Goal: Complete application form

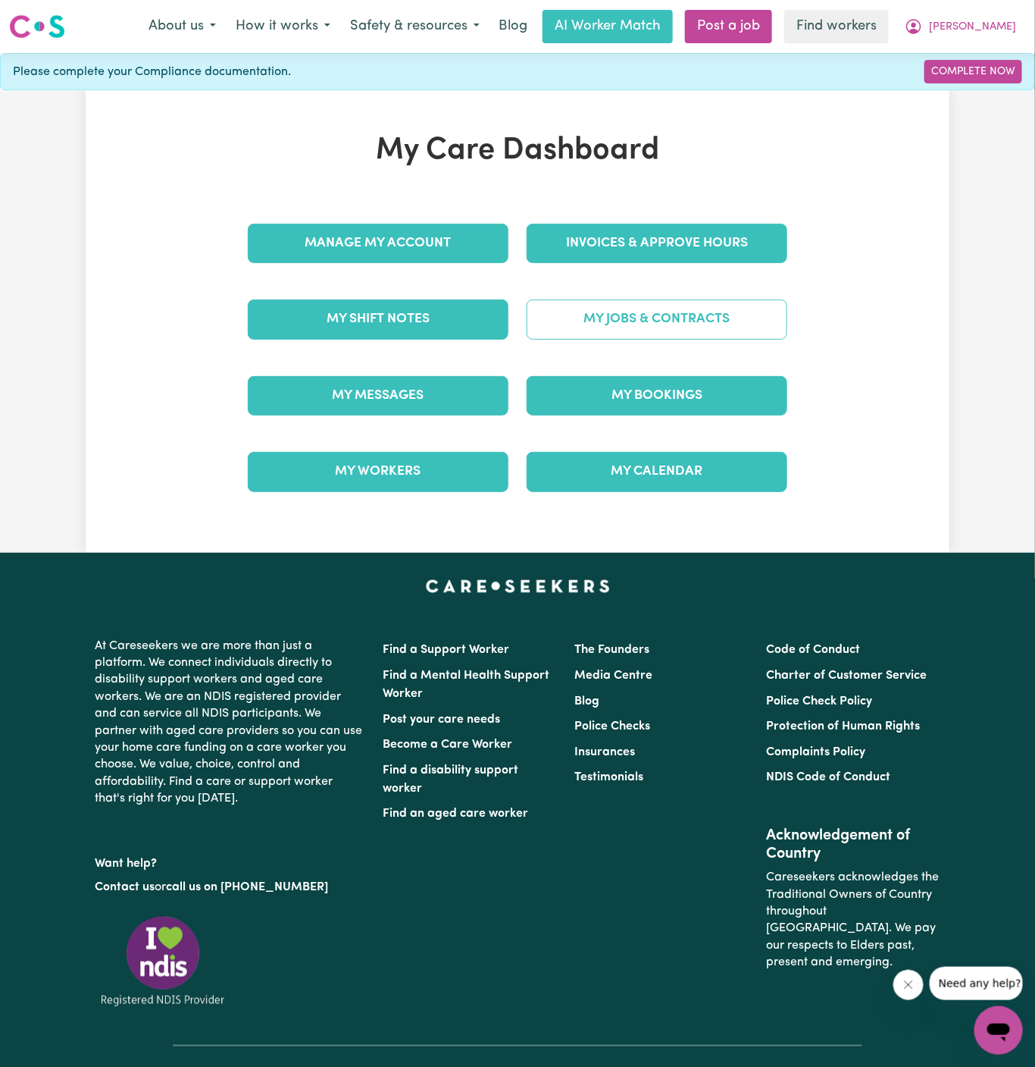
click at [633, 329] on link "My Jobs & Contracts" at bounding box center [657, 318] width 261 height 39
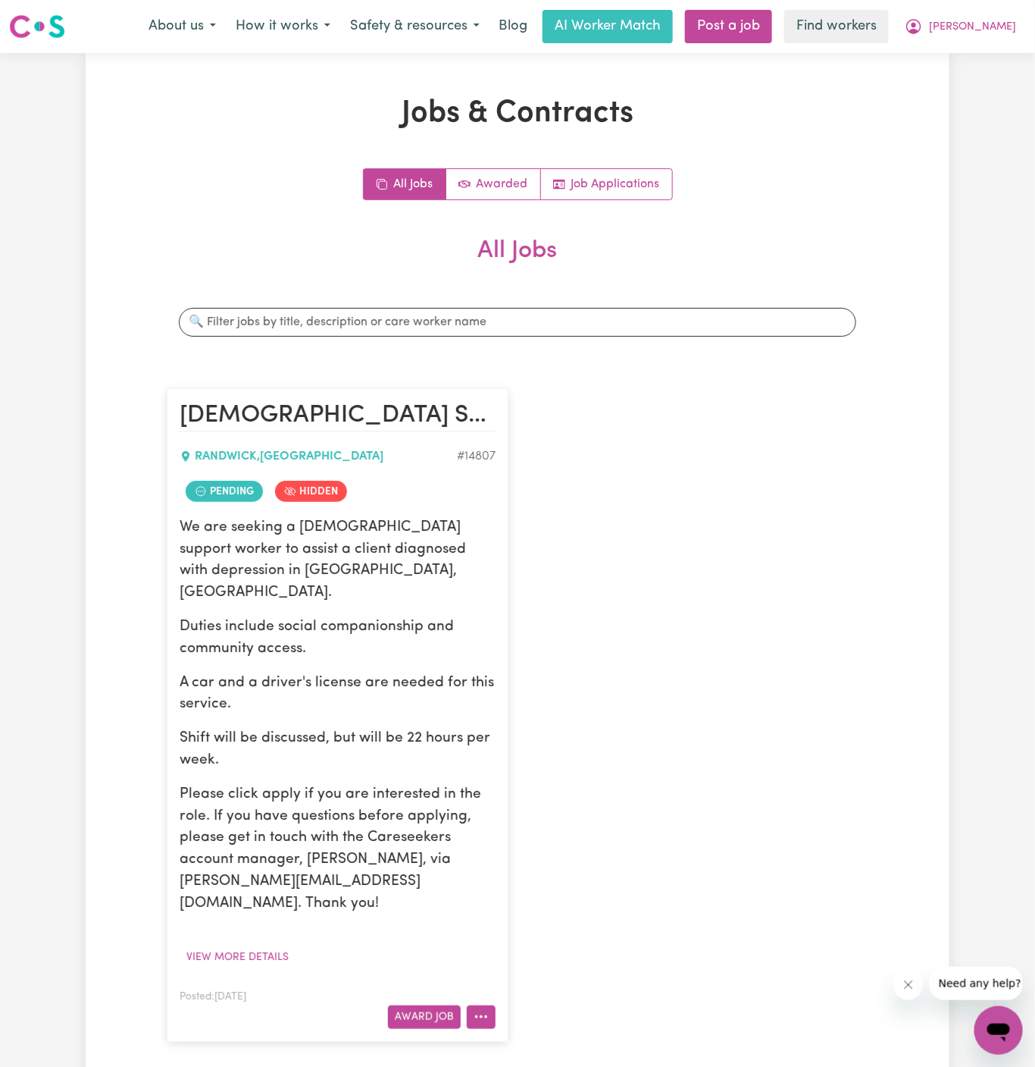
click at [483, 1015] on circle "More options" at bounding box center [481, 1016] width 3 height 3
click at [552, 815] on link "View/Edit Contract" at bounding box center [541, 830] width 147 height 30
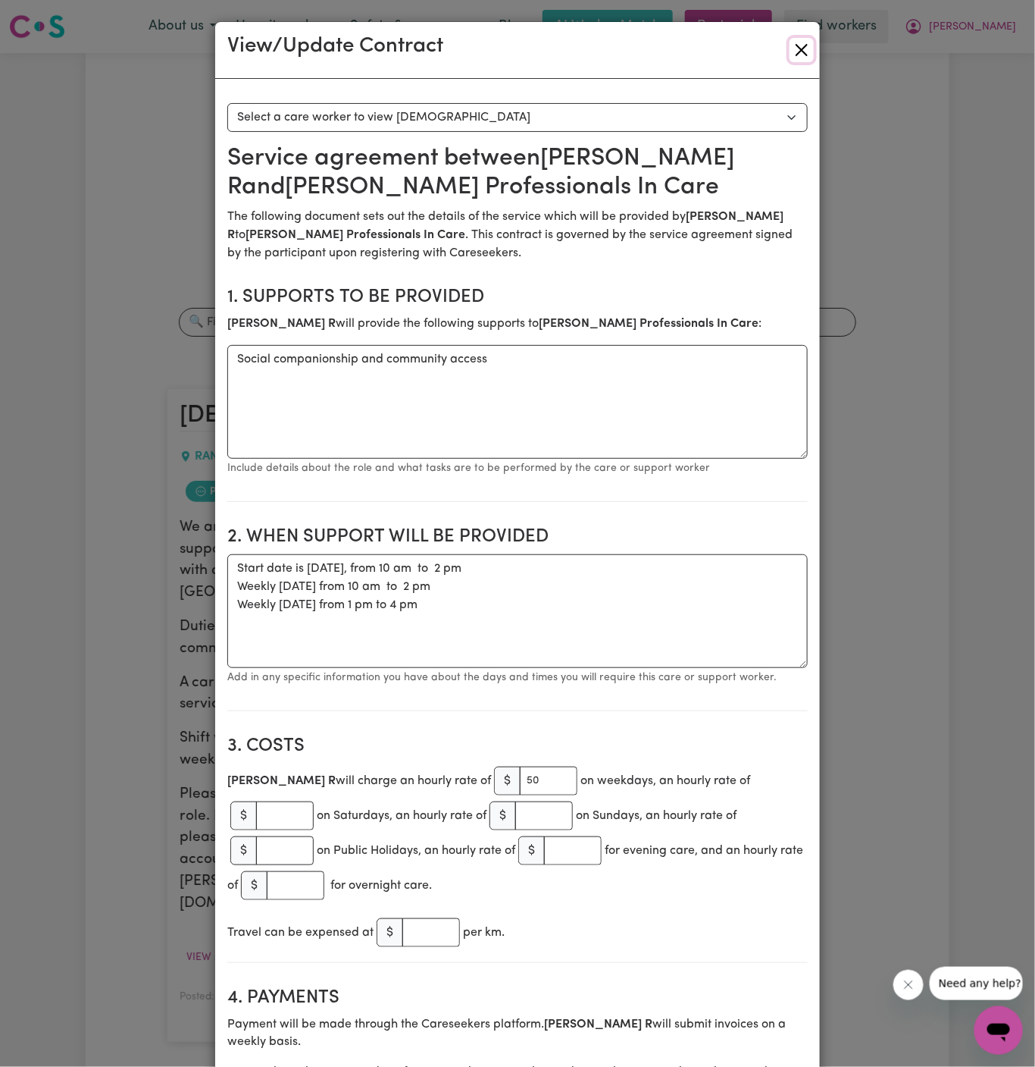
click at [804, 52] on button "Close" at bounding box center [802, 50] width 24 height 24
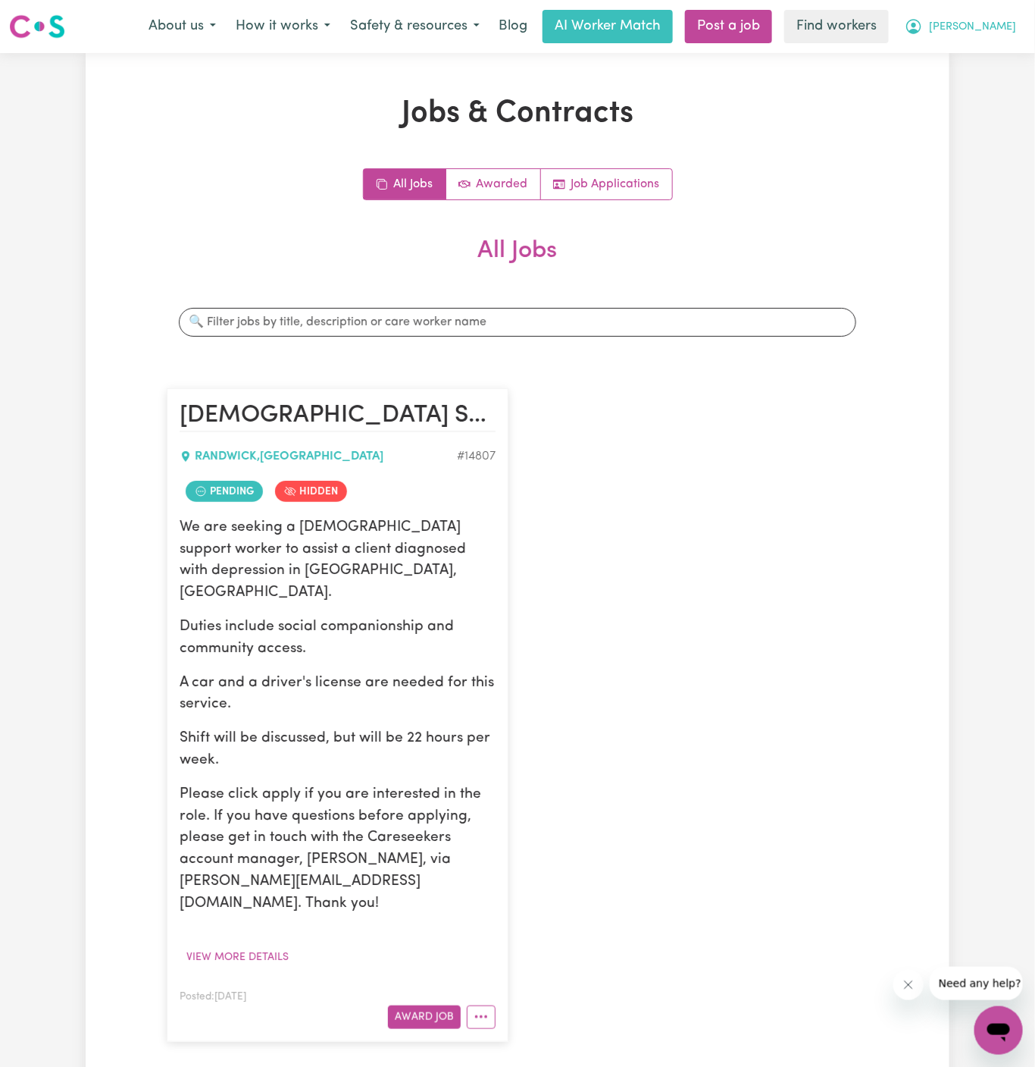
click at [1001, 27] on span "[PERSON_NAME]" at bounding box center [972, 27] width 87 height 17
click at [1001, 52] on link "My Dashboard" at bounding box center [966, 59] width 120 height 29
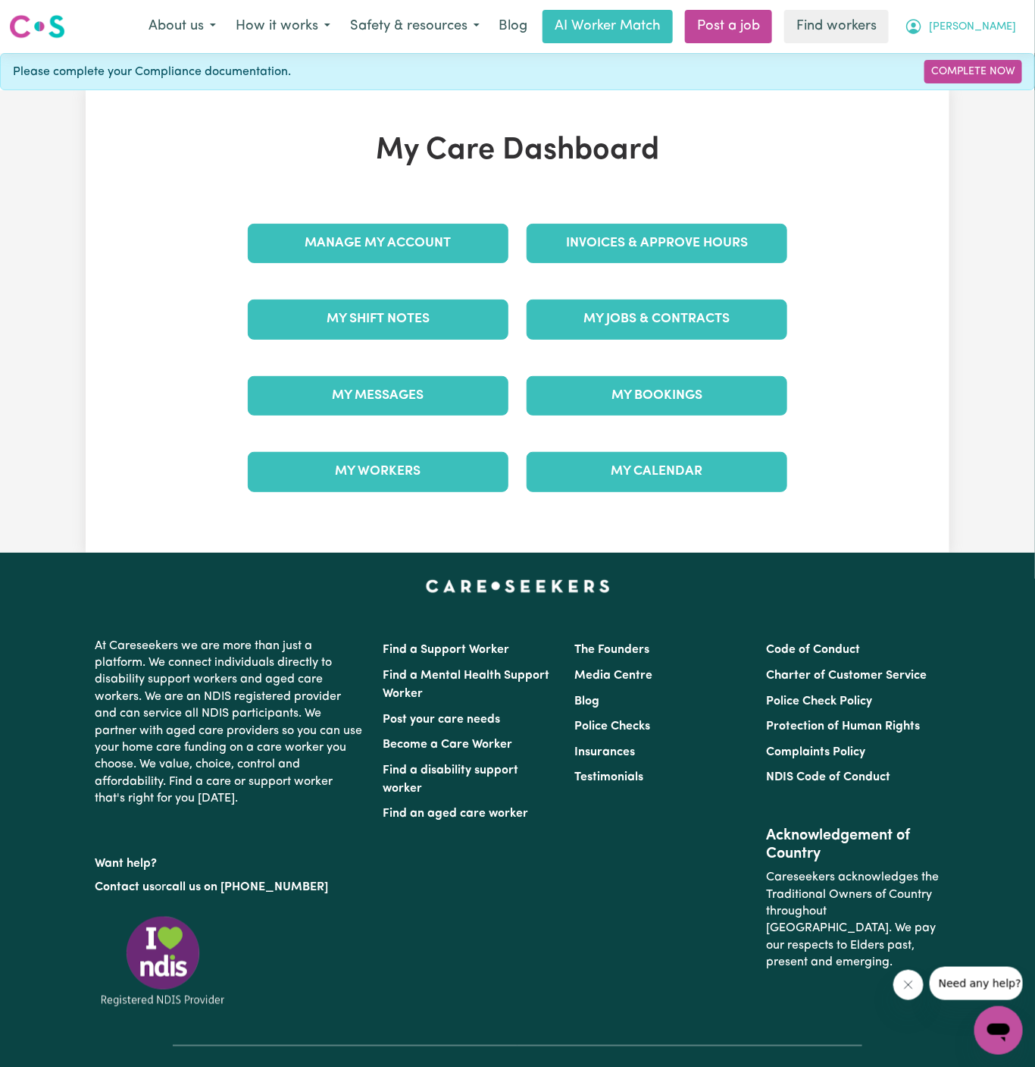
click at [1001, 24] on span "[PERSON_NAME]" at bounding box center [972, 27] width 87 height 17
click at [978, 113] on div "My Care Dashboard Manage My Account Invoices & Approve Hours My Shift Notes My …" at bounding box center [517, 321] width 1035 height 462
click at [1008, 18] on button "[PERSON_NAME]" at bounding box center [960, 27] width 131 height 32
click at [958, 80] on link "Logout" at bounding box center [966, 87] width 120 height 29
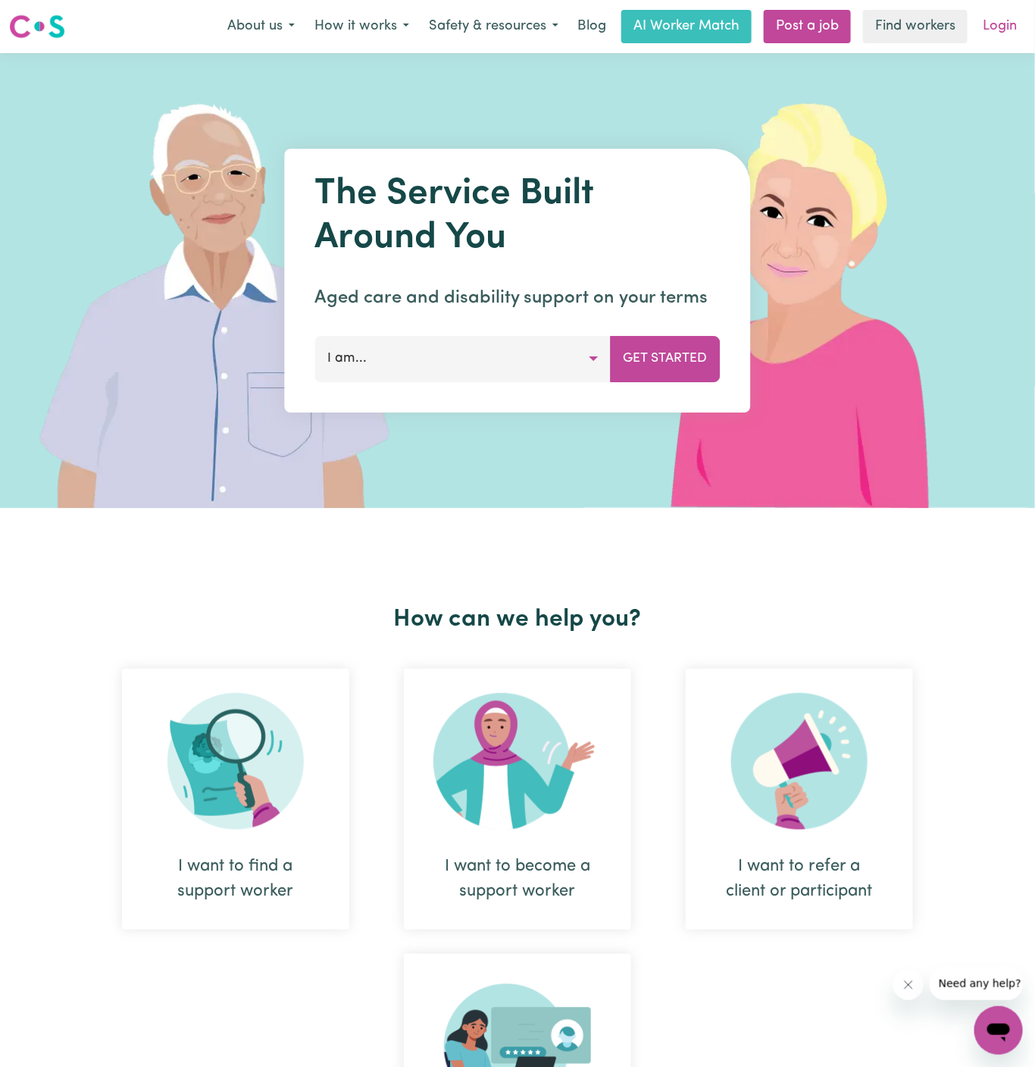
click at [997, 36] on link "Login" at bounding box center [1000, 26] width 52 height 33
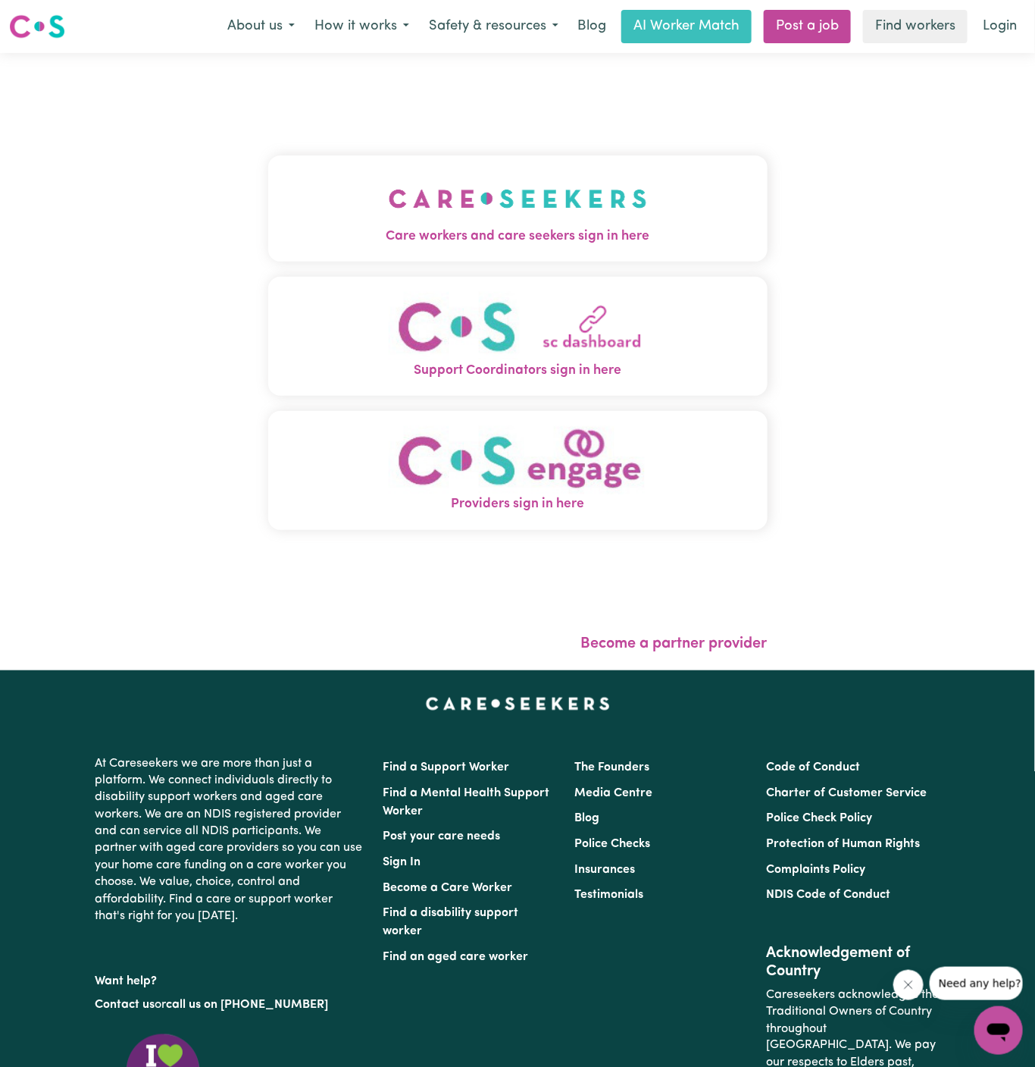
click at [563, 210] on img "Care workers and care seekers sign in here" at bounding box center [518, 199] width 258 height 56
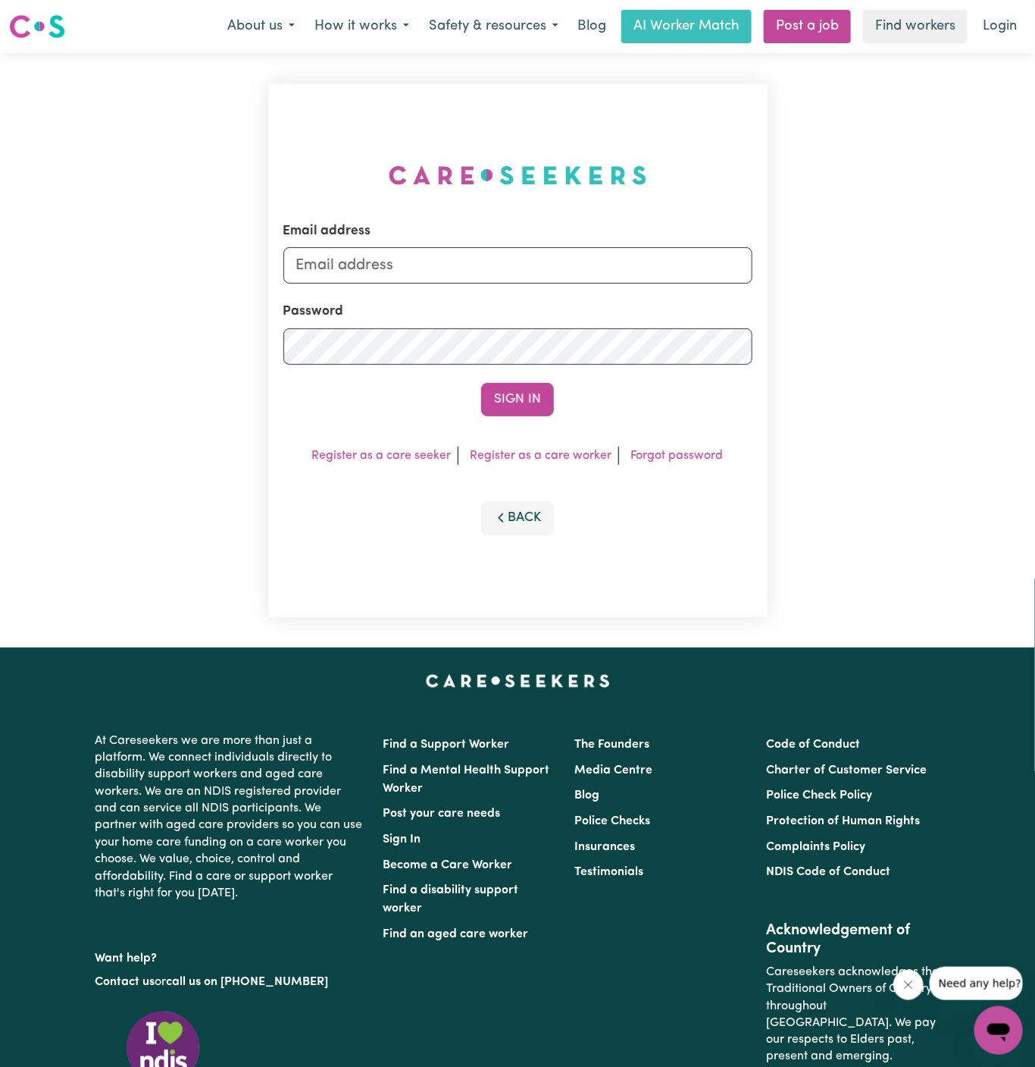
type input "[PERSON_NAME][EMAIL_ADDRESS][DOMAIN_NAME]"
click at [611, 270] on input "[PERSON_NAME][EMAIL_ADDRESS][DOMAIN_NAME]" at bounding box center [518, 265] width 469 height 36
click at [853, 98] on div "Email address [PERSON_NAME][EMAIL_ADDRESS][DOMAIN_NAME] Password Sign In Regist…" at bounding box center [517, 350] width 1035 height 594
click at [817, 14] on link "Post a job" at bounding box center [807, 26] width 87 height 33
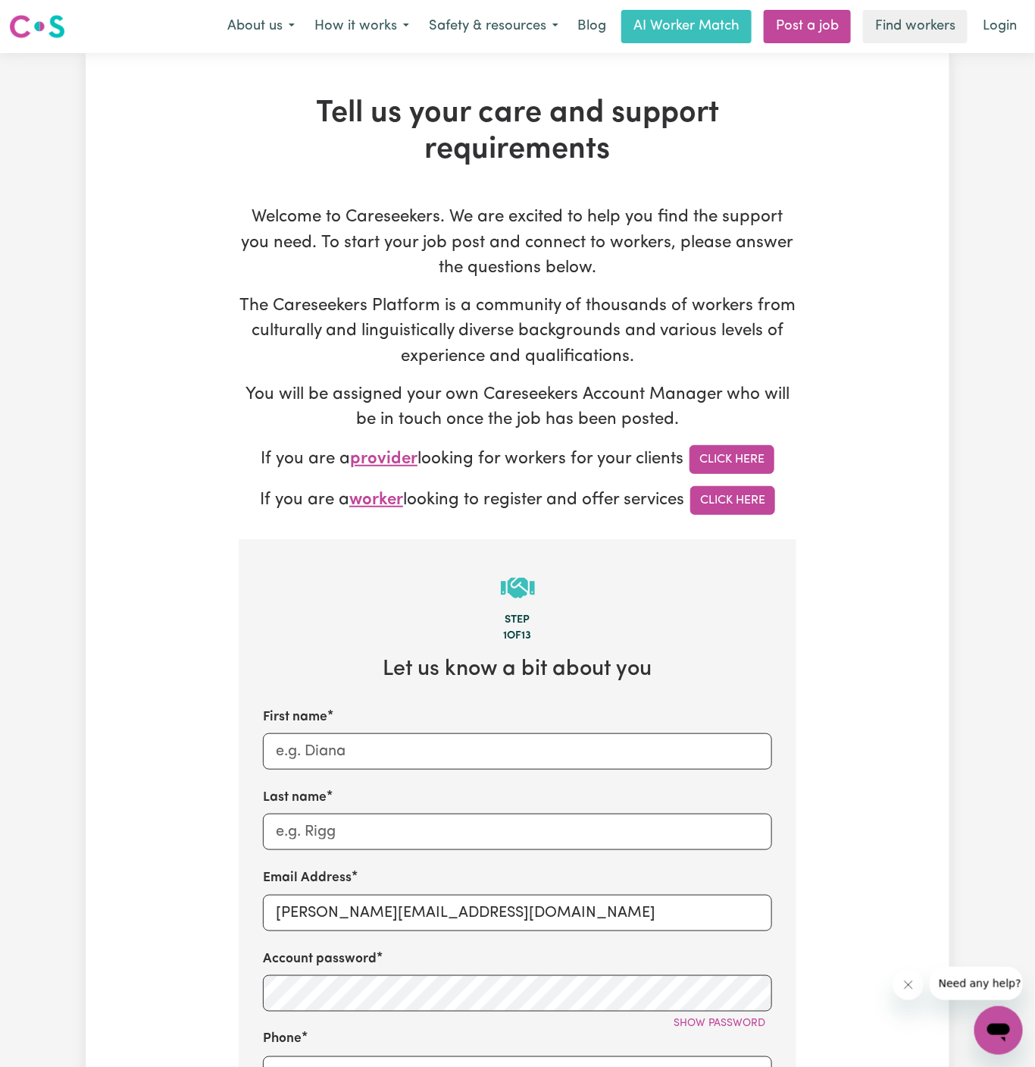
scroll to position [241, 0]
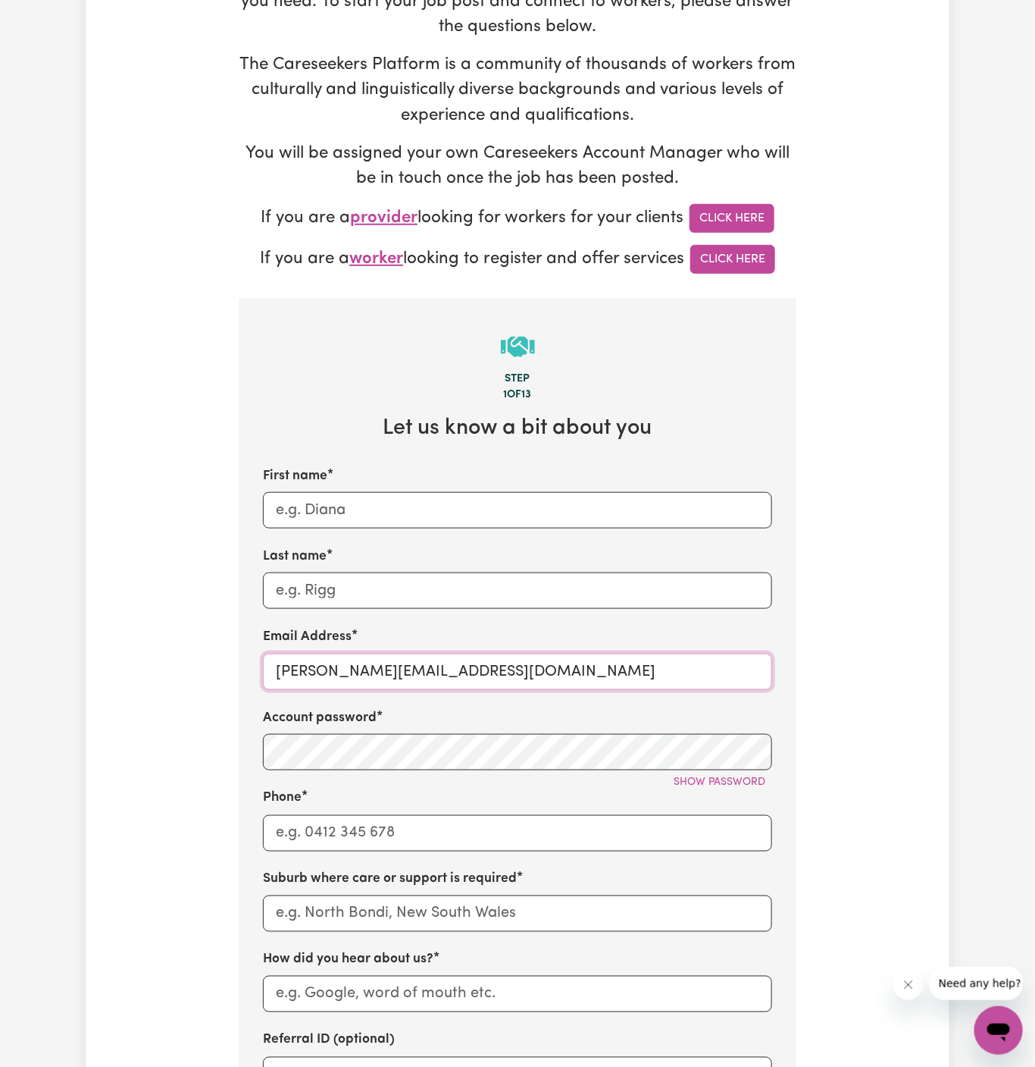
click at [316, 683] on input "[PERSON_NAME][EMAIL_ADDRESS][DOMAIN_NAME]" at bounding box center [517, 671] width 509 height 36
drag, startPoint x: 315, startPoint y: 681, endPoint x: 587, endPoint y: 667, distance: 271.7
click at [587, 667] on input "[PERSON_NAME][EMAIL_ADDRESS][DOMAIN_NAME]" at bounding box center [517, 671] width 509 height 36
click at [365, 664] on input "[PERSON_NAME][EMAIL_ADDRESS][DOMAIN_NAME]" at bounding box center [517, 671] width 509 height 36
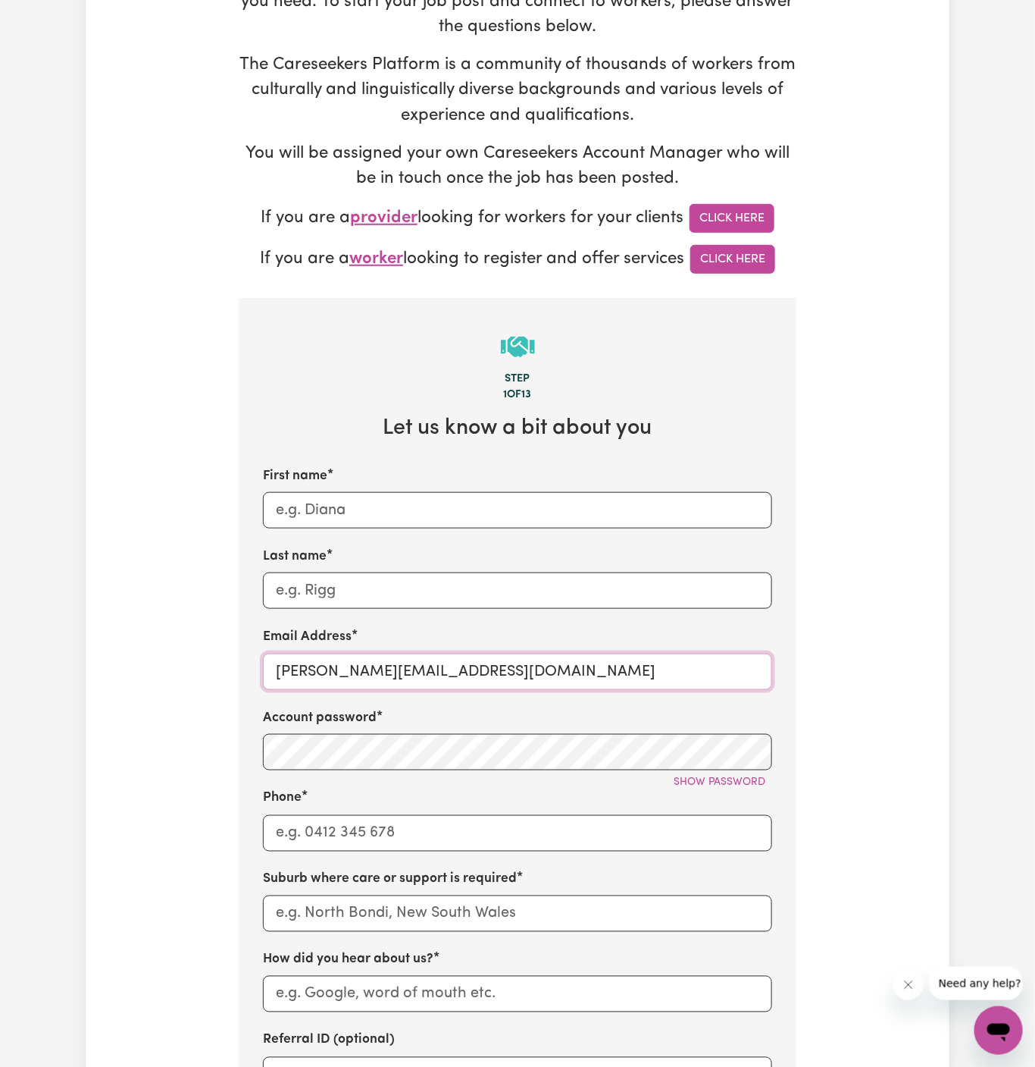
click at [365, 664] on input "[PERSON_NAME][EMAIL_ADDRESS][DOMAIN_NAME]" at bounding box center [517, 671] width 509 height 36
paste input "ChristopherTwellsVC"
type input "[EMAIL_ADDRESS][DOMAIN_NAME]"
click at [438, 625] on div "First name Last name Email Address [EMAIL_ADDRESS][DOMAIN_NAME] Account passwor…" at bounding box center [517, 779] width 509 height 627
click at [340, 497] on input "First name" at bounding box center [517, 510] width 509 height 36
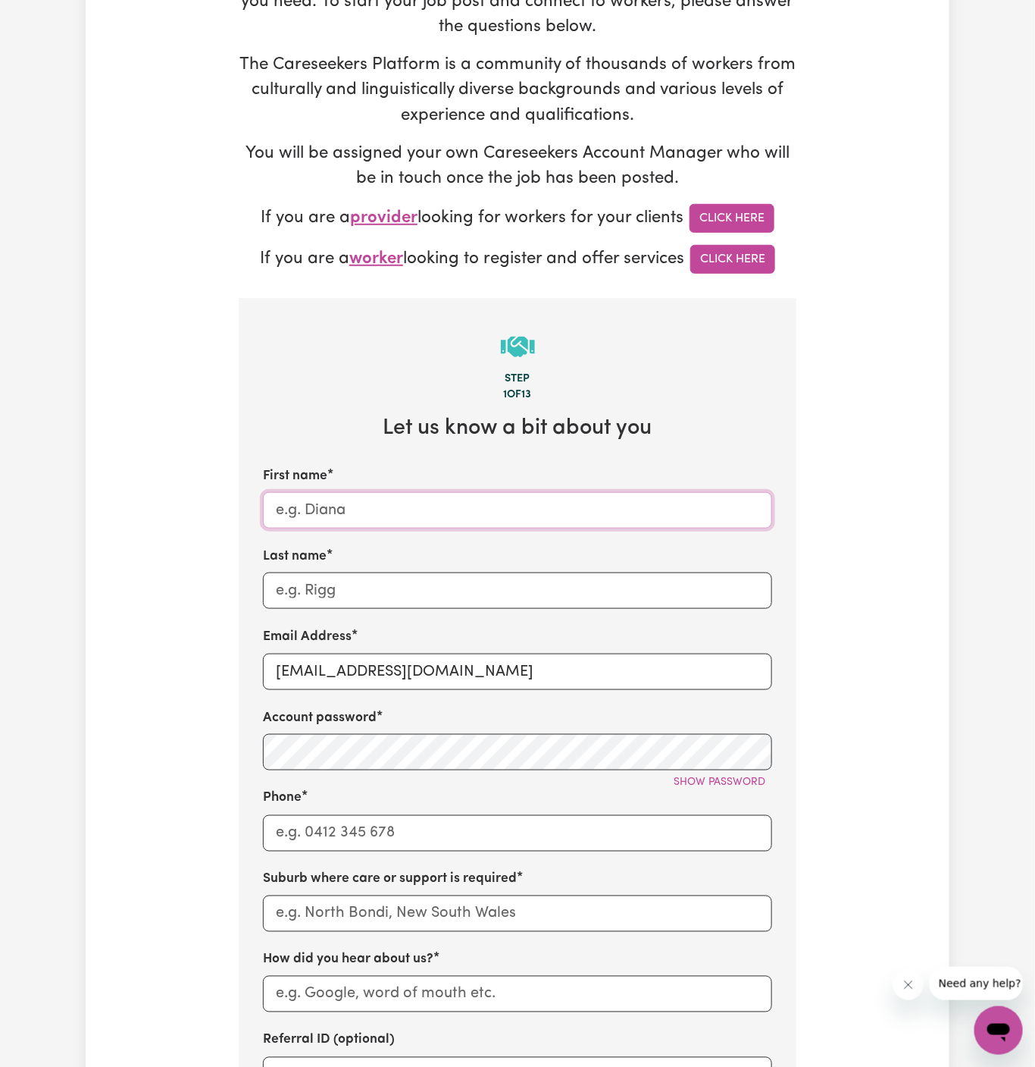
click at [340, 497] on input "First name" at bounding box center [517, 510] width 509 height 36
paste input "[PERSON_NAME]"
click at [381, 495] on input "[PERSON_NAME]" at bounding box center [517, 510] width 509 height 36
click at [399, 509] on input "[PERSON_NAME]" at bounding box center [517, 510] width 509 height 36
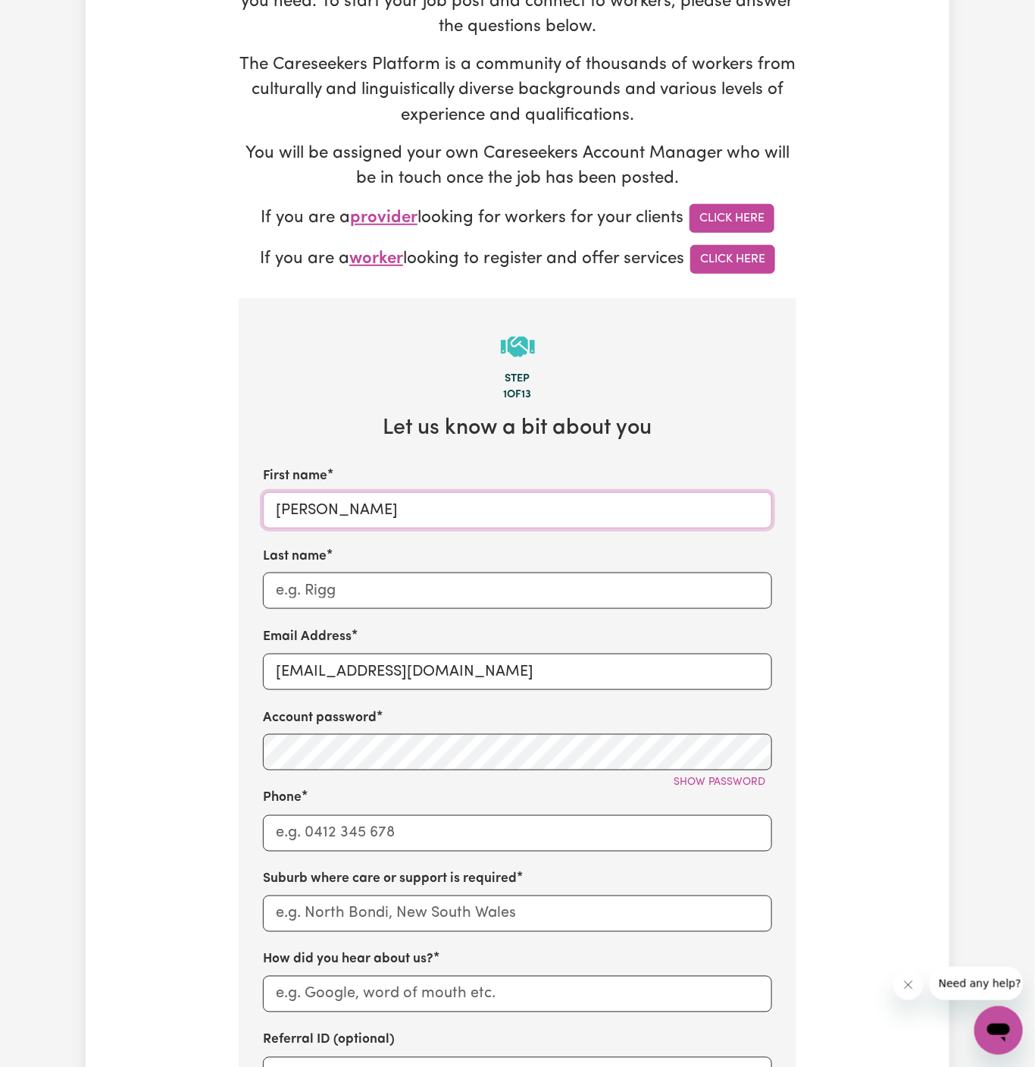
click at [399, 509] on input "[PERSON_NAME]" at bounding box center [517, 510] width 509 height 36
type input "[PERSON_NAME]"
click at [409, 578] on input "Last name" at bounding box center [517, 590] width 509 height 36
paste input "Twells"
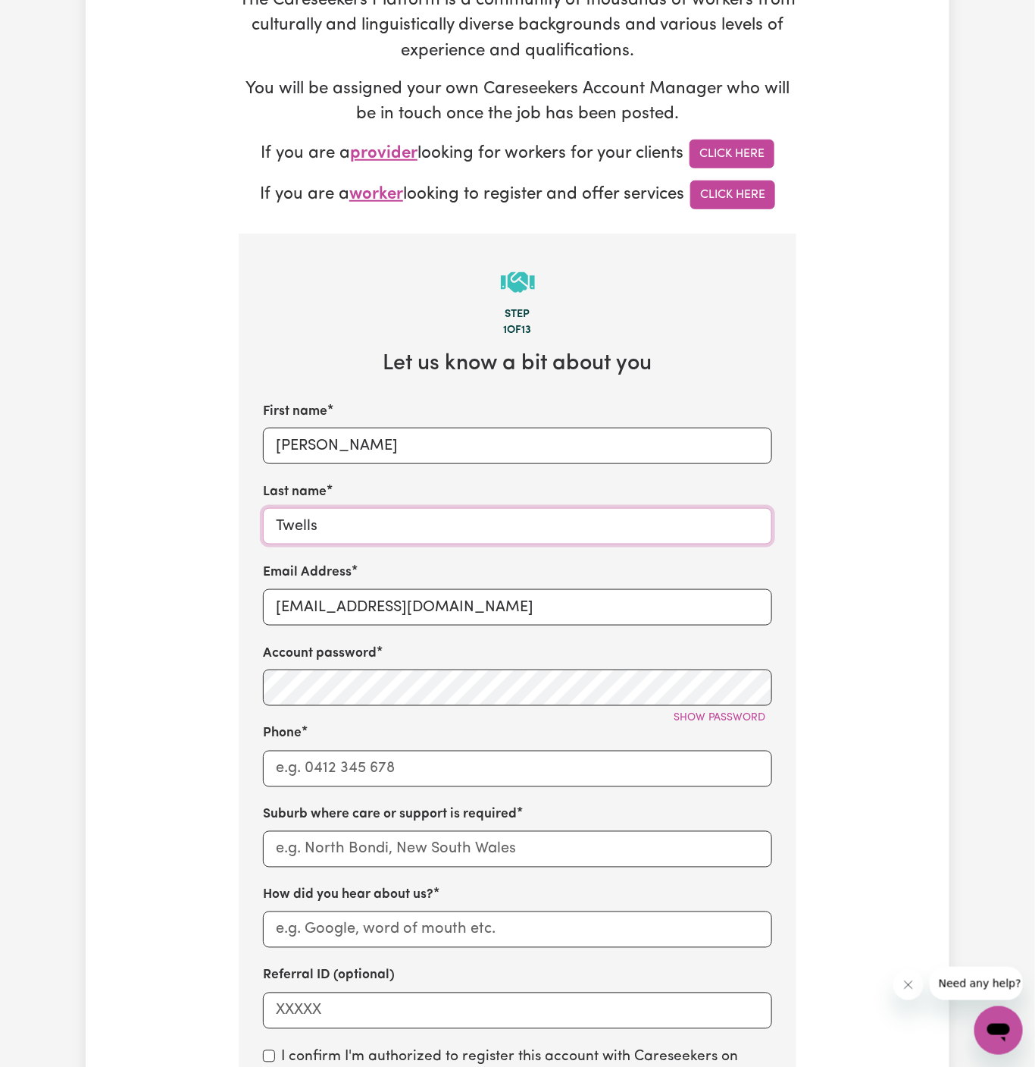
scroll to position [371, 0]
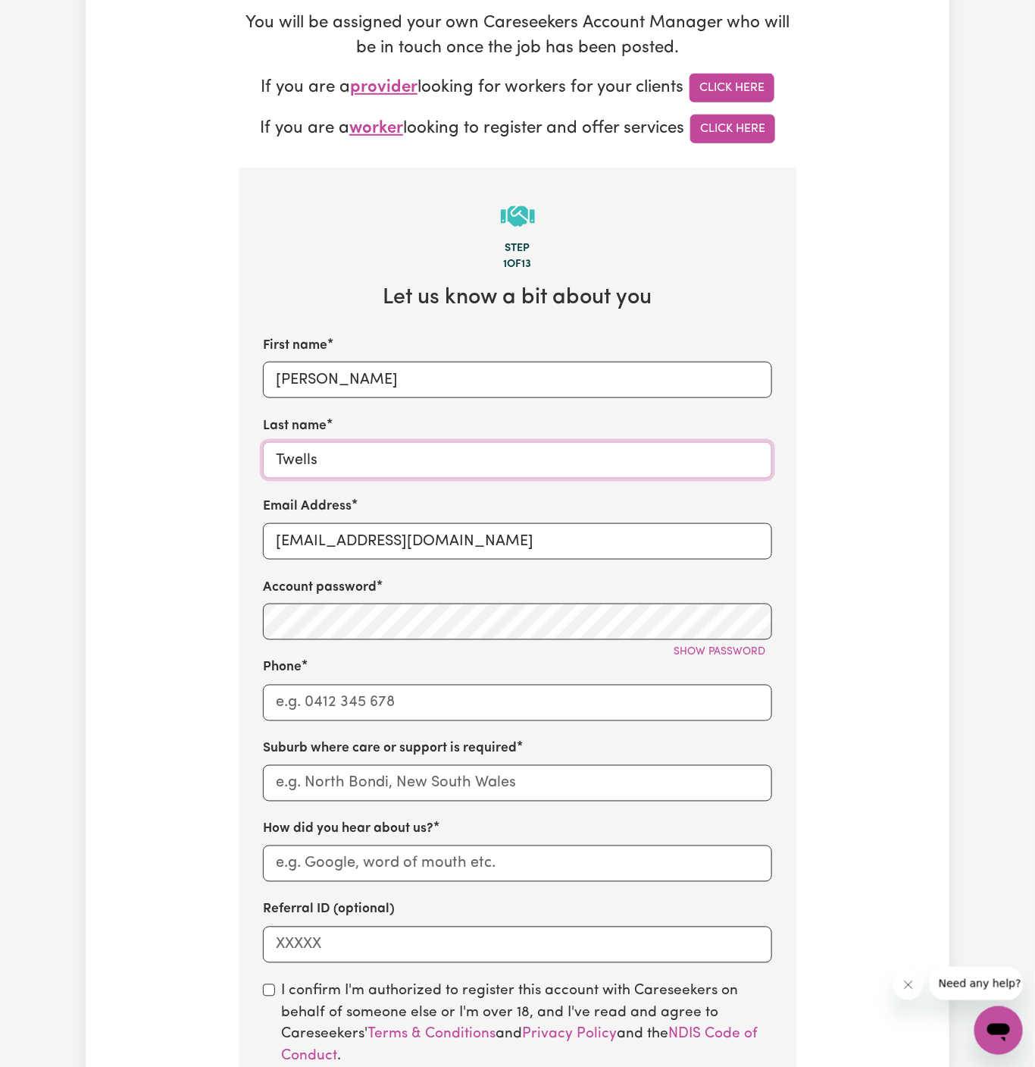
type input "Twells"
click at [406, 707] on input "Phone" at bounding box center [517, 703] width 509 height 36
type input "1300765465"
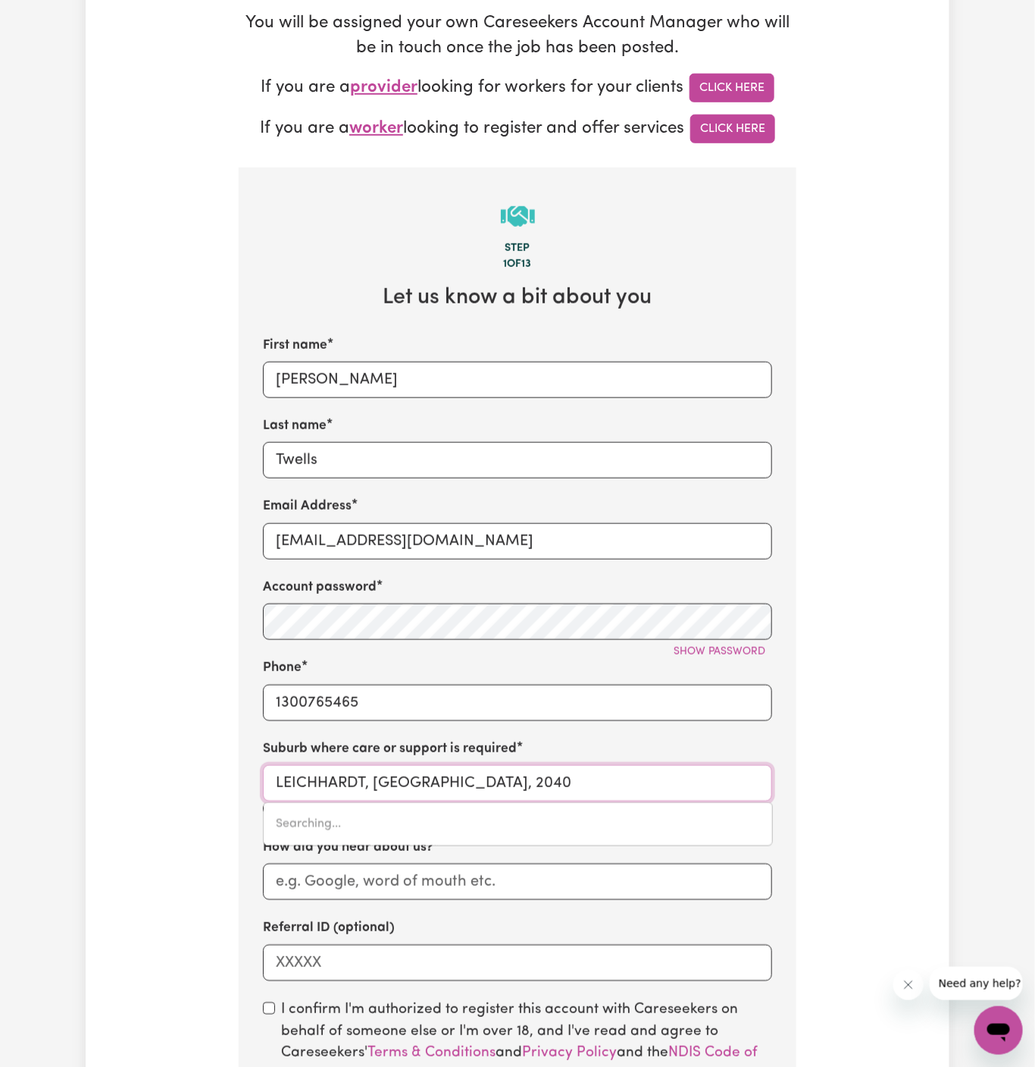
click at [453, 776] on input "LEICHHARDT, [GEOGRAPHIC_DATA], 2040" at bounding box center [517, 783] width 509 height 36
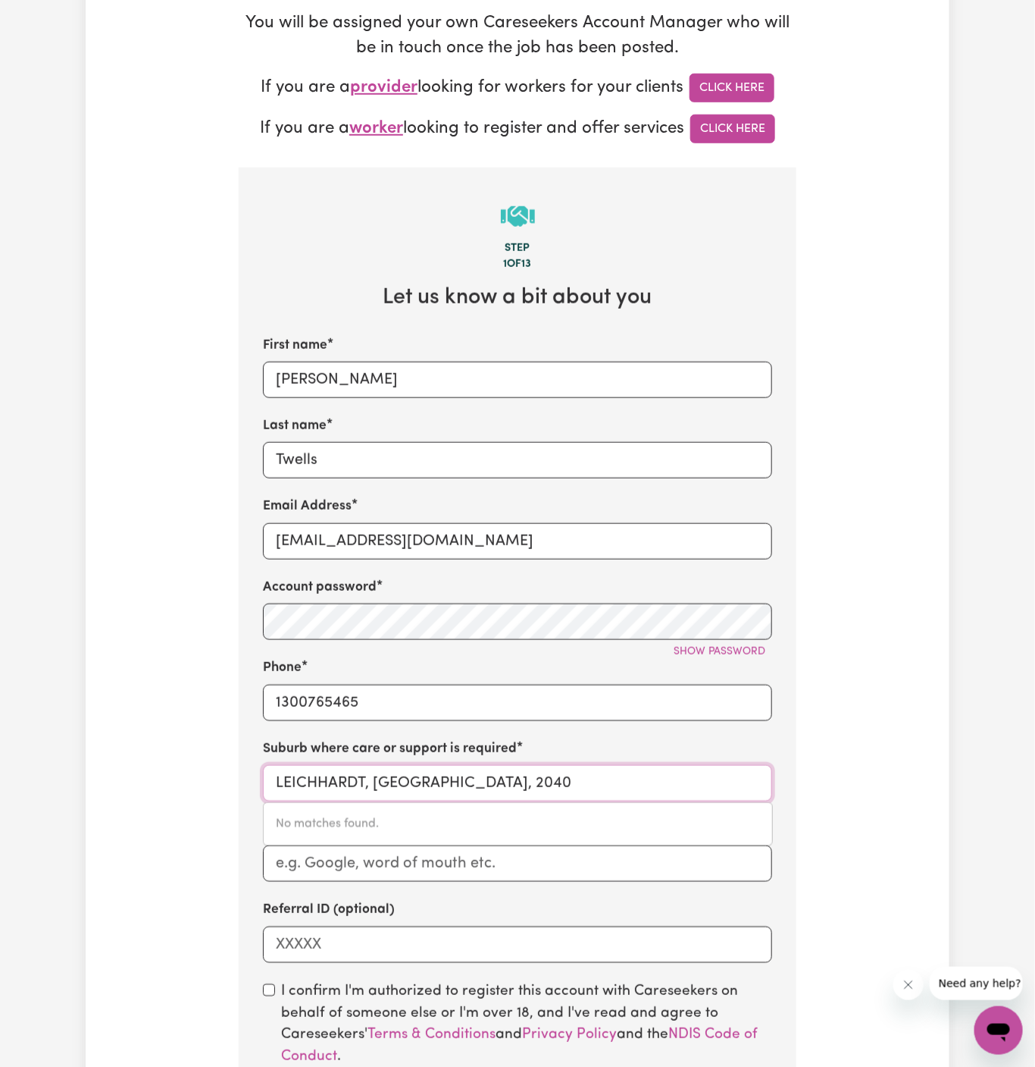
click at [484, 786] on input "LEICHHARDT, [GEOGRAPHIC_DATA], 2040" at bounding box center [517, 783] width 509 height 36
paste input "[PERSON_NAME]"
type input "[PERSON_NAME]"
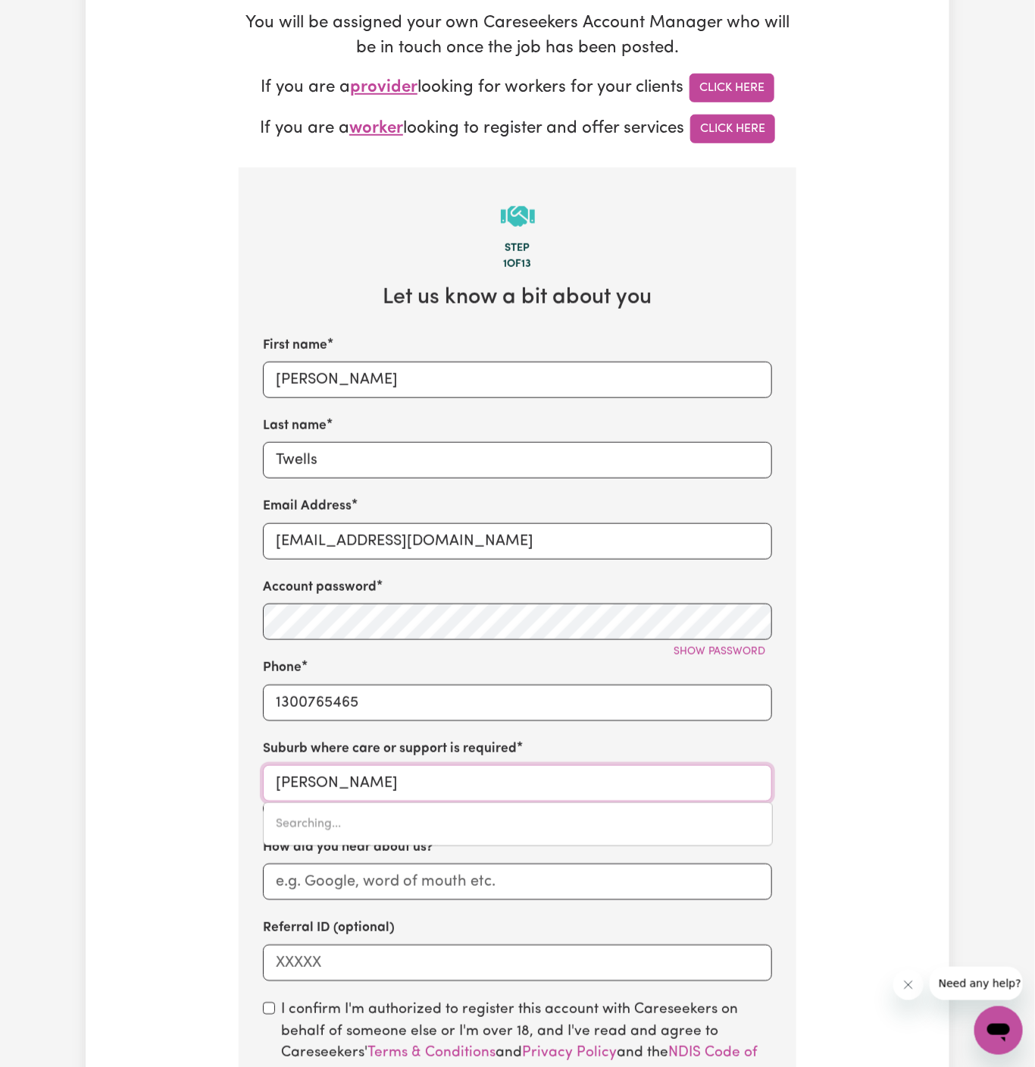
type input "[GEOGRAPHIC_DATA], [GEOGRAPHIC_DATA], 2077"
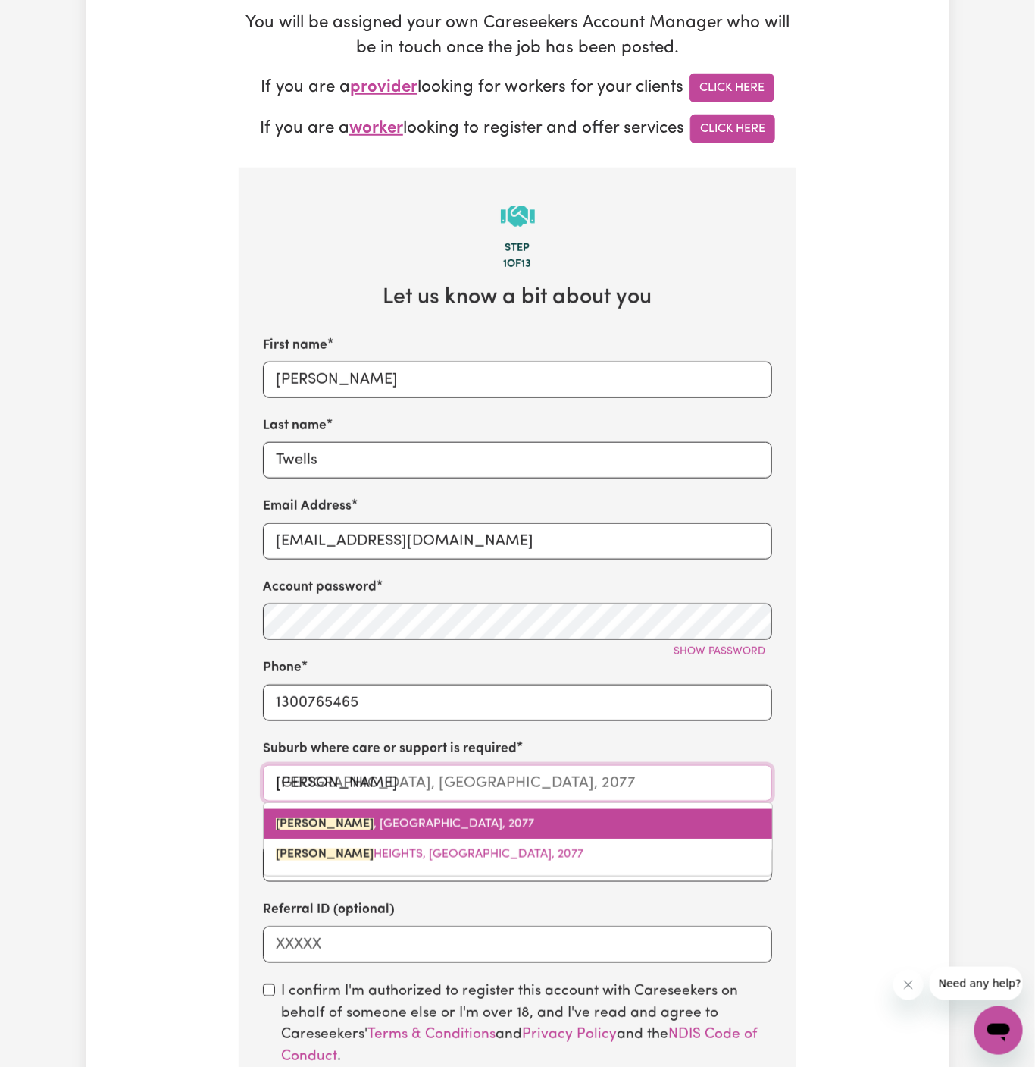
click at [422, 818] on span "[GEOGRAPHIC_DATA] , [GEOGRAPHIC_DATA], 2077" at bounding box center [405, 824] width 258 height 12
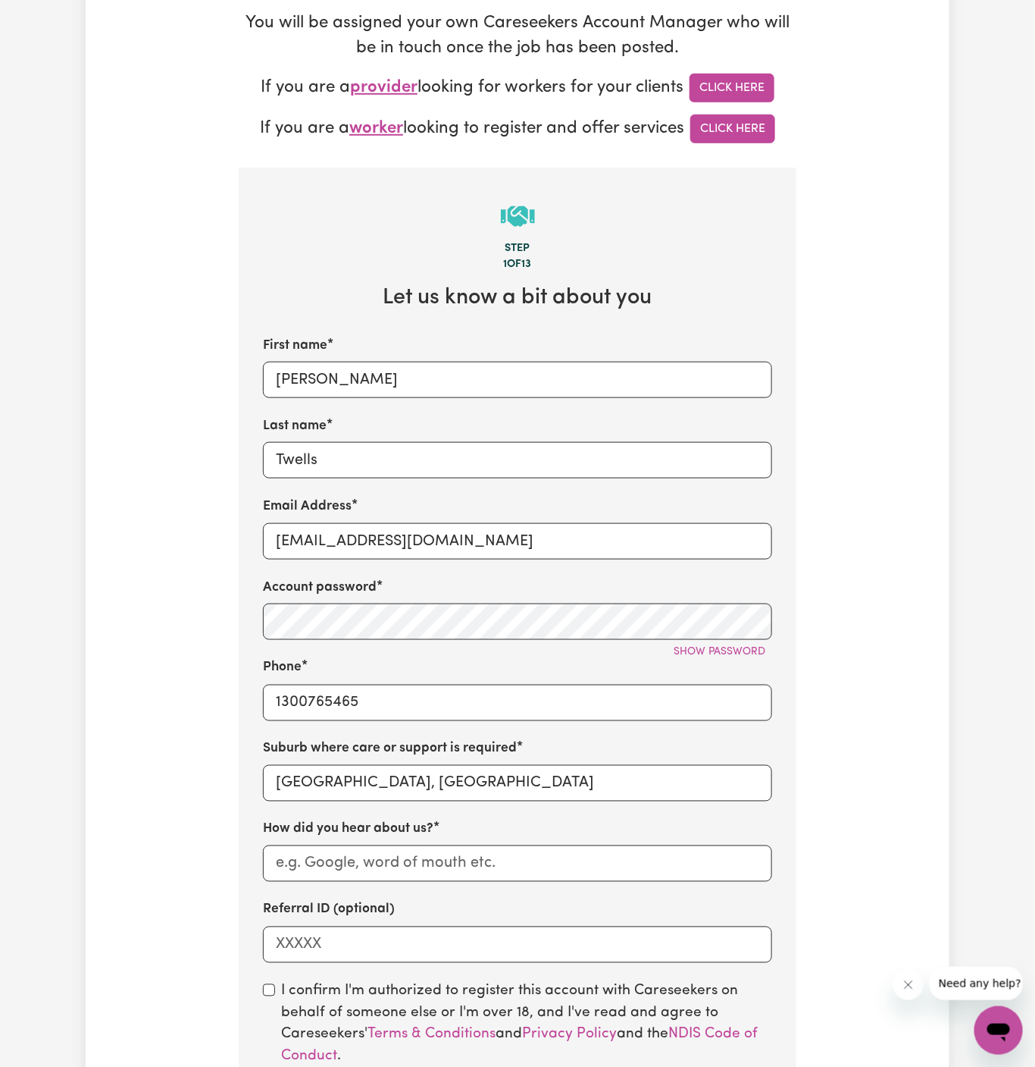
scroll to position [550, 0]
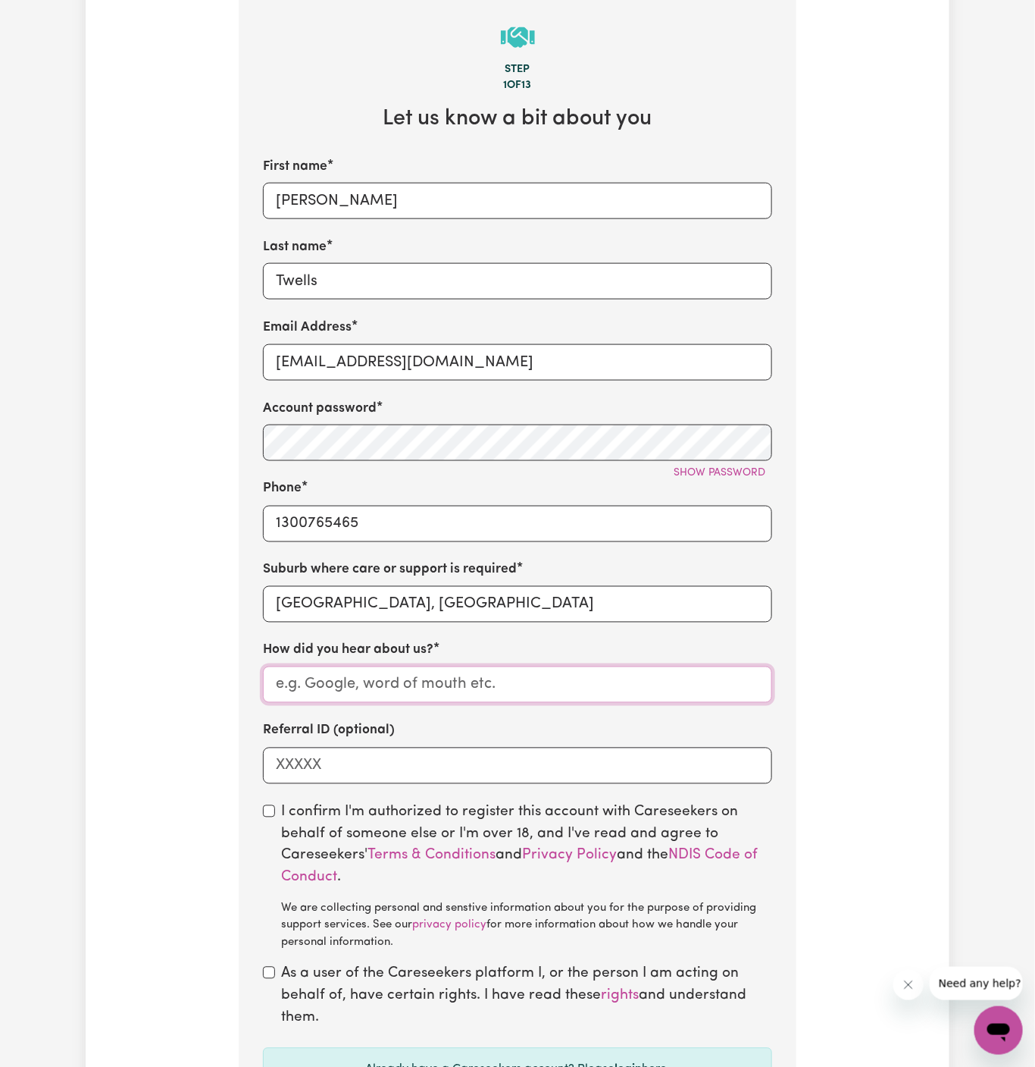
click at [456, 667] on input "How did you hear about us?" at bounding box center [517, 684] width 509 height 36
paste input "Vitality Club"
type input "Vitality Club"
click at [268, 811] on input "checkbox" at bounding box center [269, 811] width 12 height 12
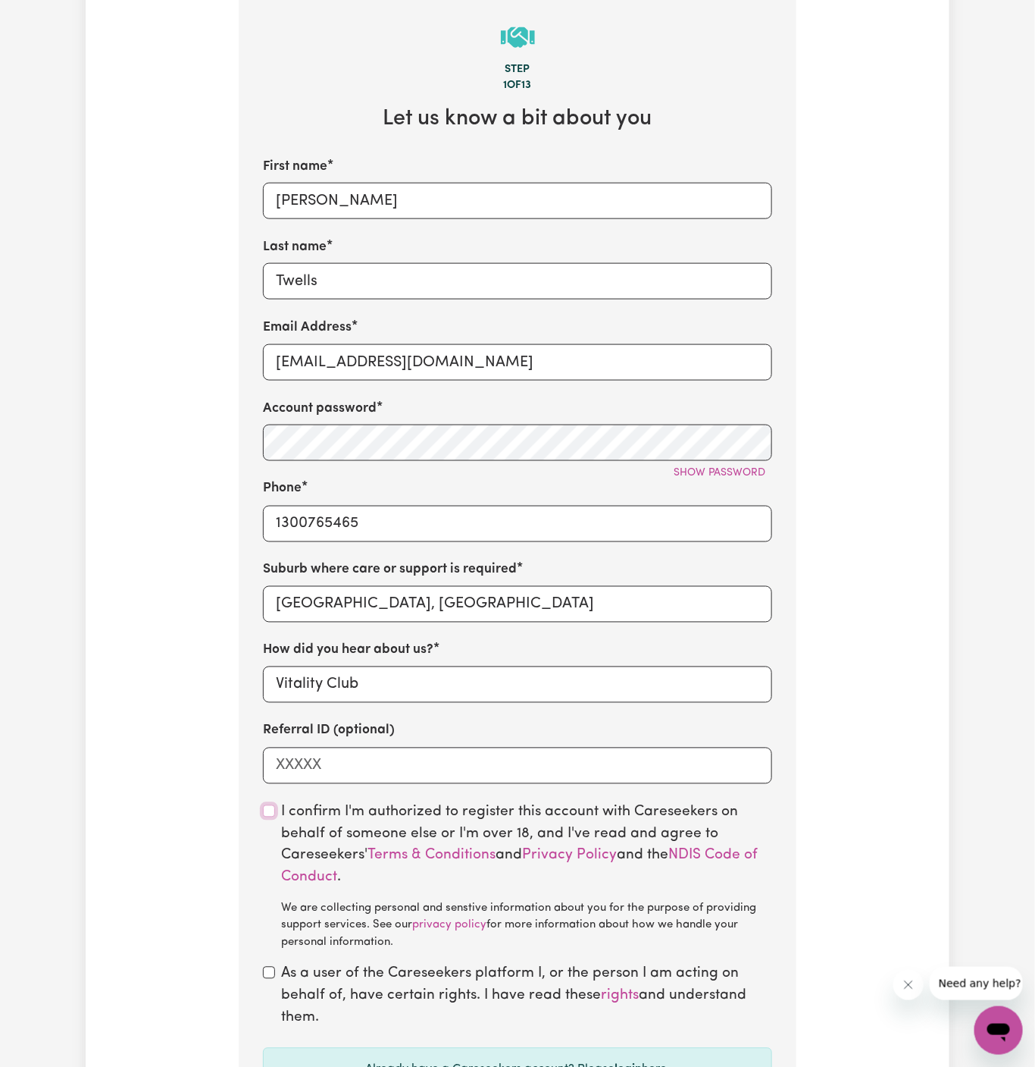
checkbox input "true"
click at [273, 965] on div "As a user of the Careseekers platform I, or the person I am acting on behalf of…" at bounding box center [517, 995] width 509 height 65
click at [268, 976] on input "checkbox" at bounding box center [269, 973] width 12 height 12
checkbox input "true"
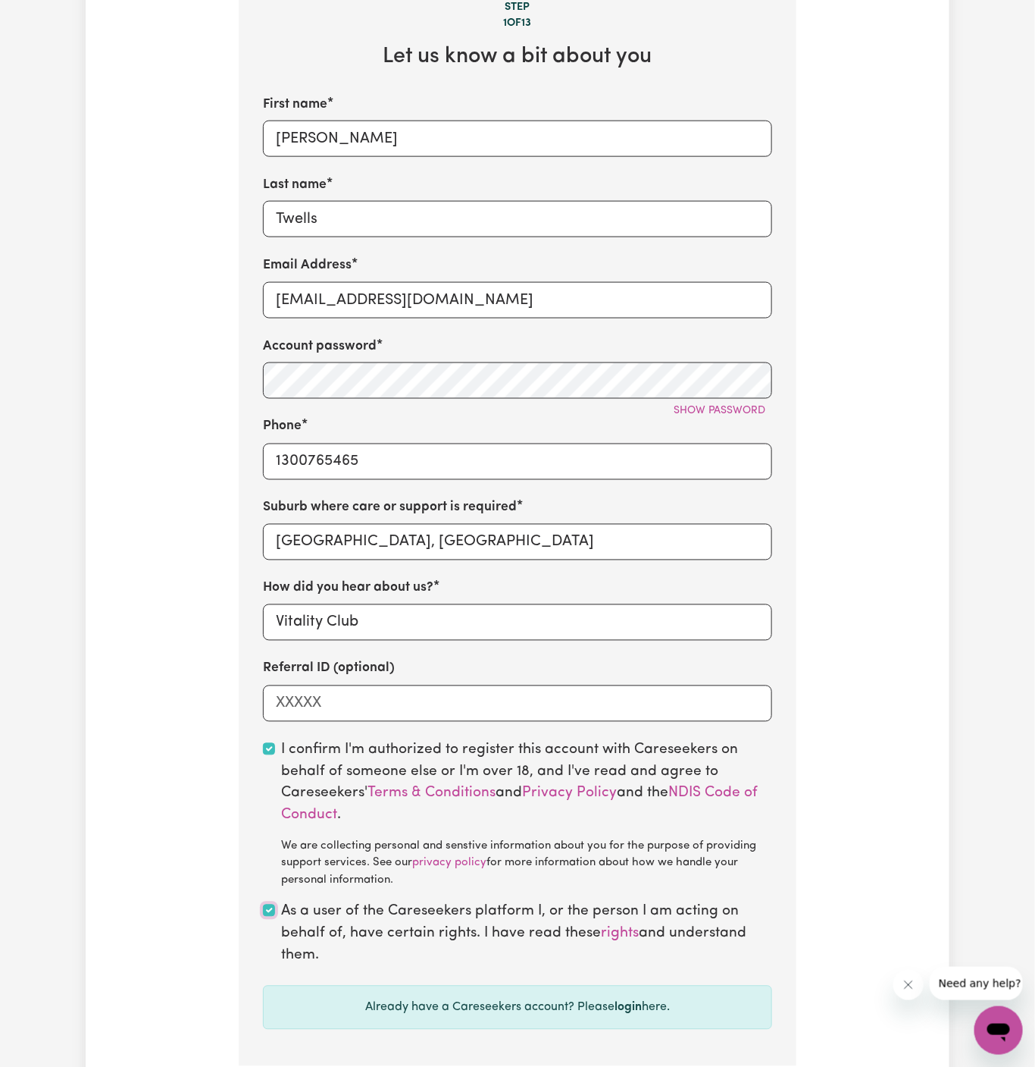
scroll to position [619, 0]
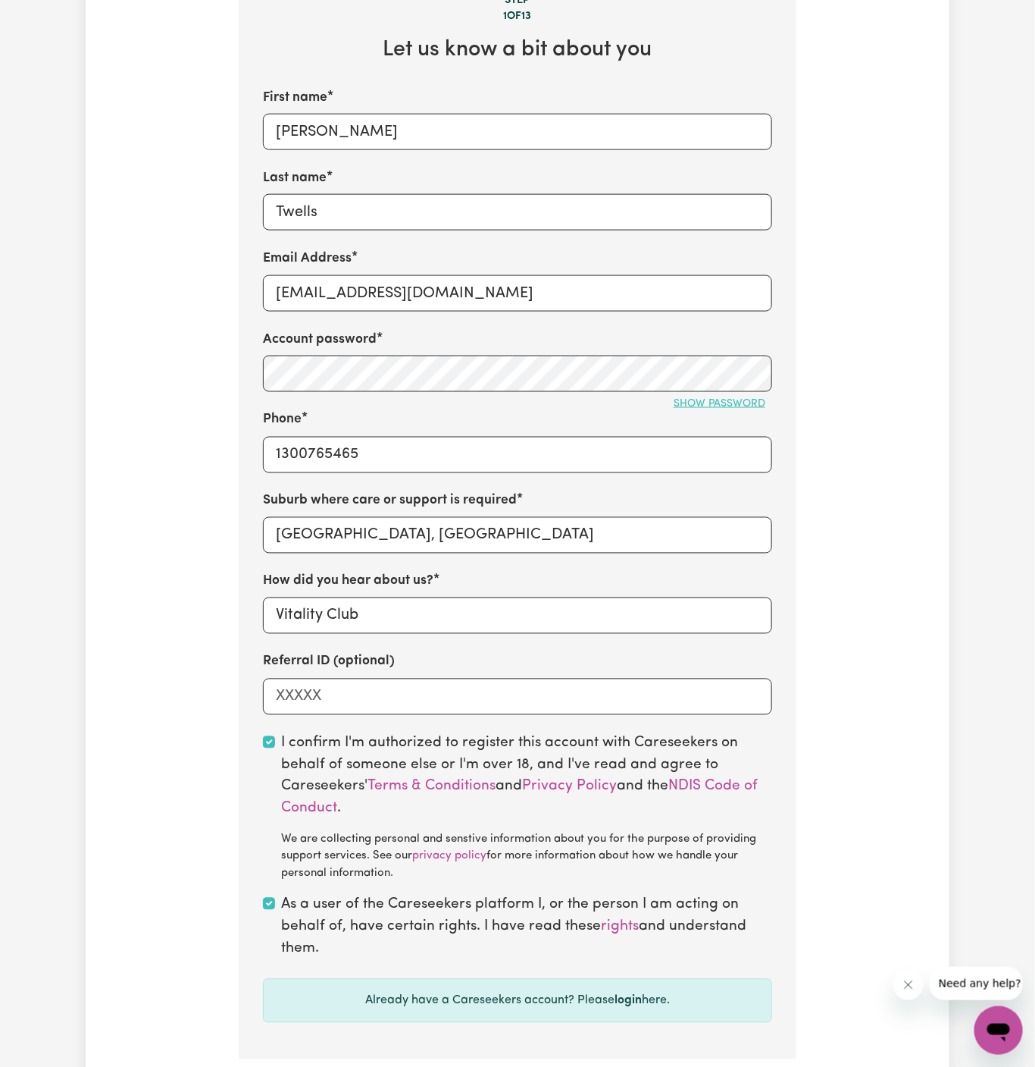
click at [763, 394] on button "Show password" at bounding box center [719, 403] width 105 height 23
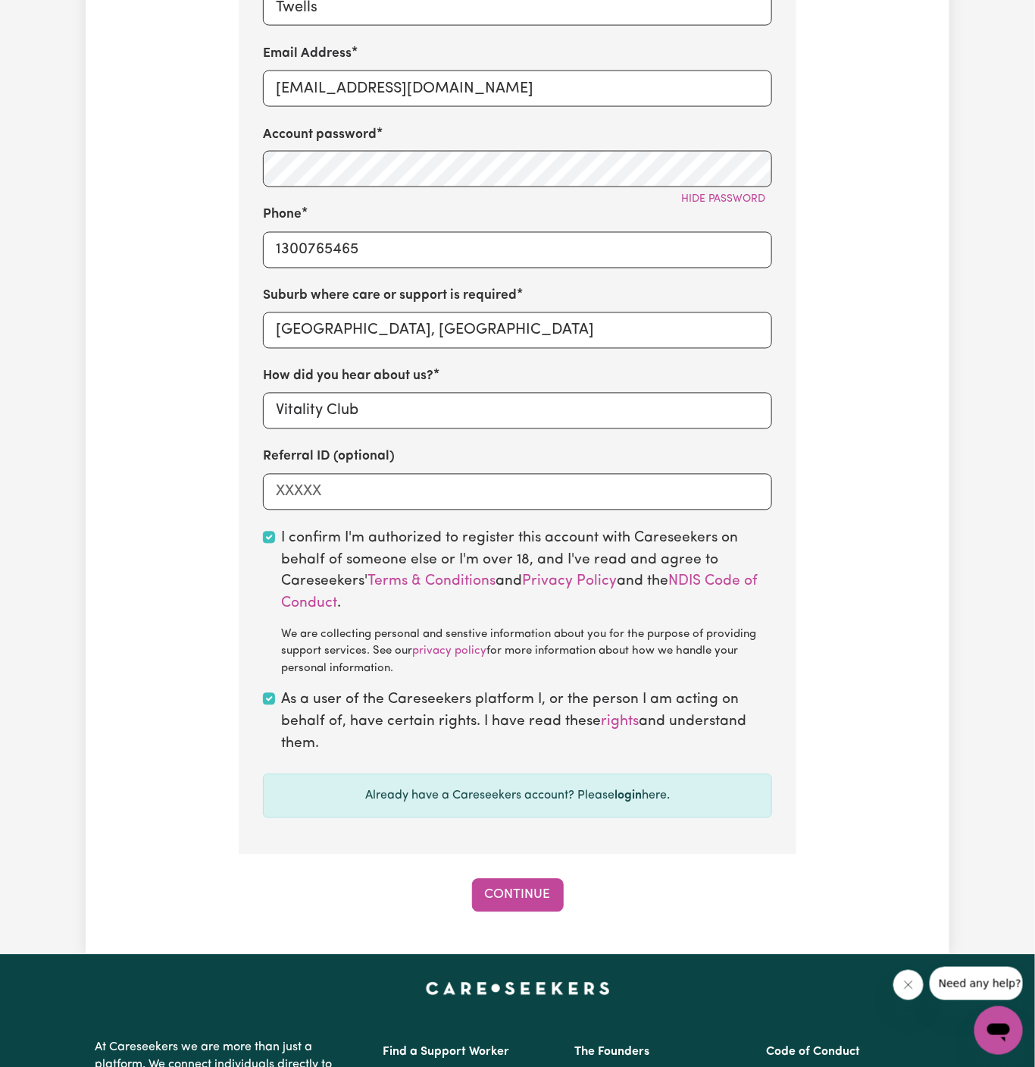
scroll to position [998, 0]
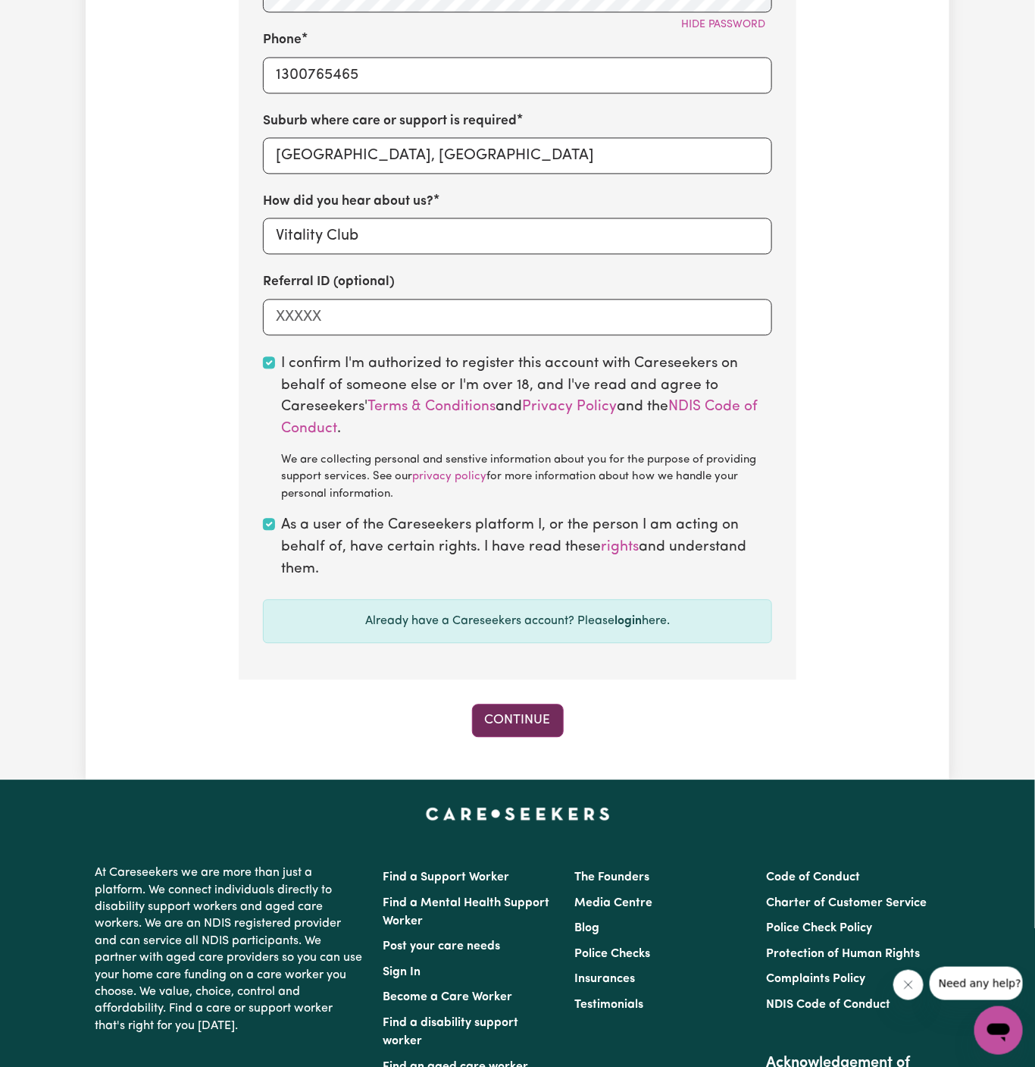
click at [521, 732] on button "Continue" at bounding box center [518, 720] width 92 height 33
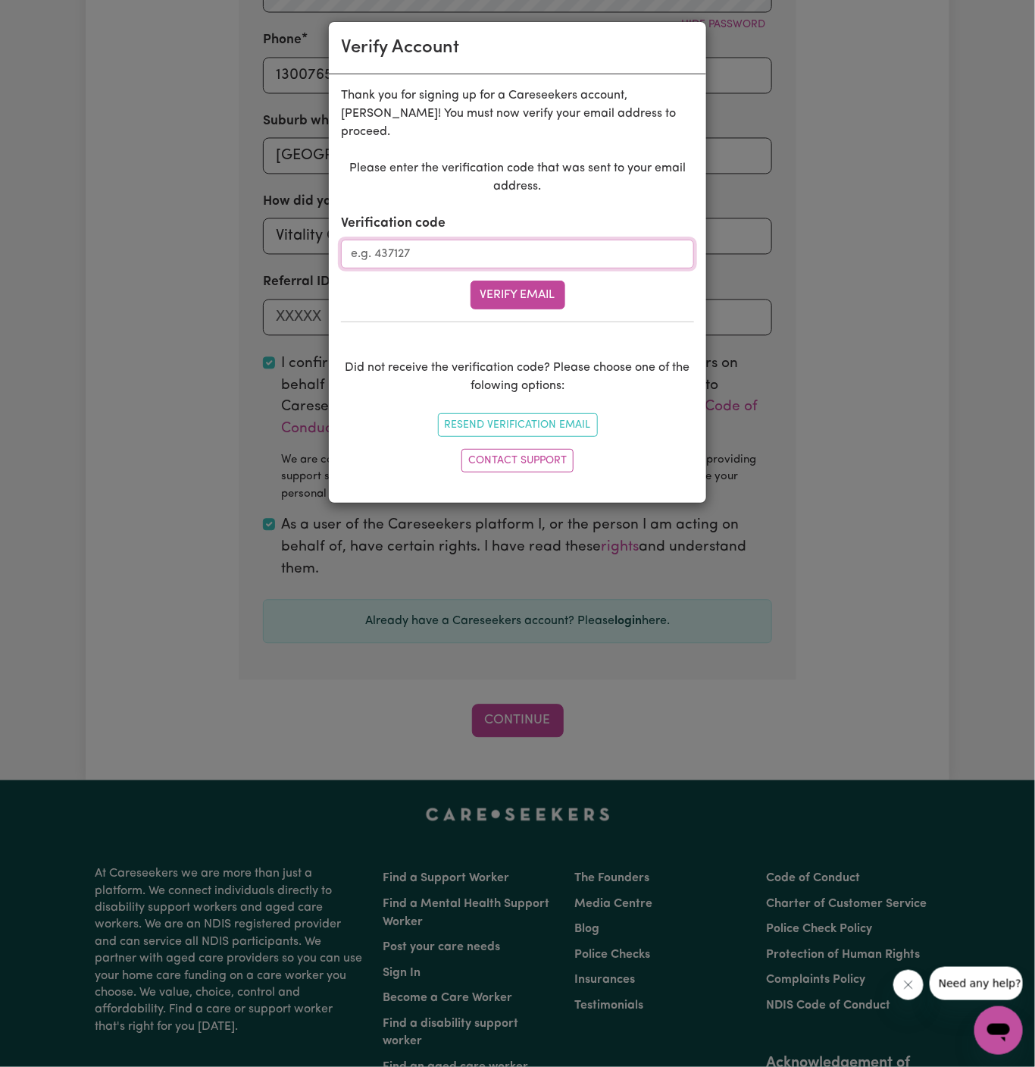
click at [489, 243] on input "Verification code" at bounding box center [517, 254] width 353 height 29
paste input "636423"
type input "636423"
click at [502, 291] on button "Verify Email" at bounding box center [518, 294] width 95 height 29
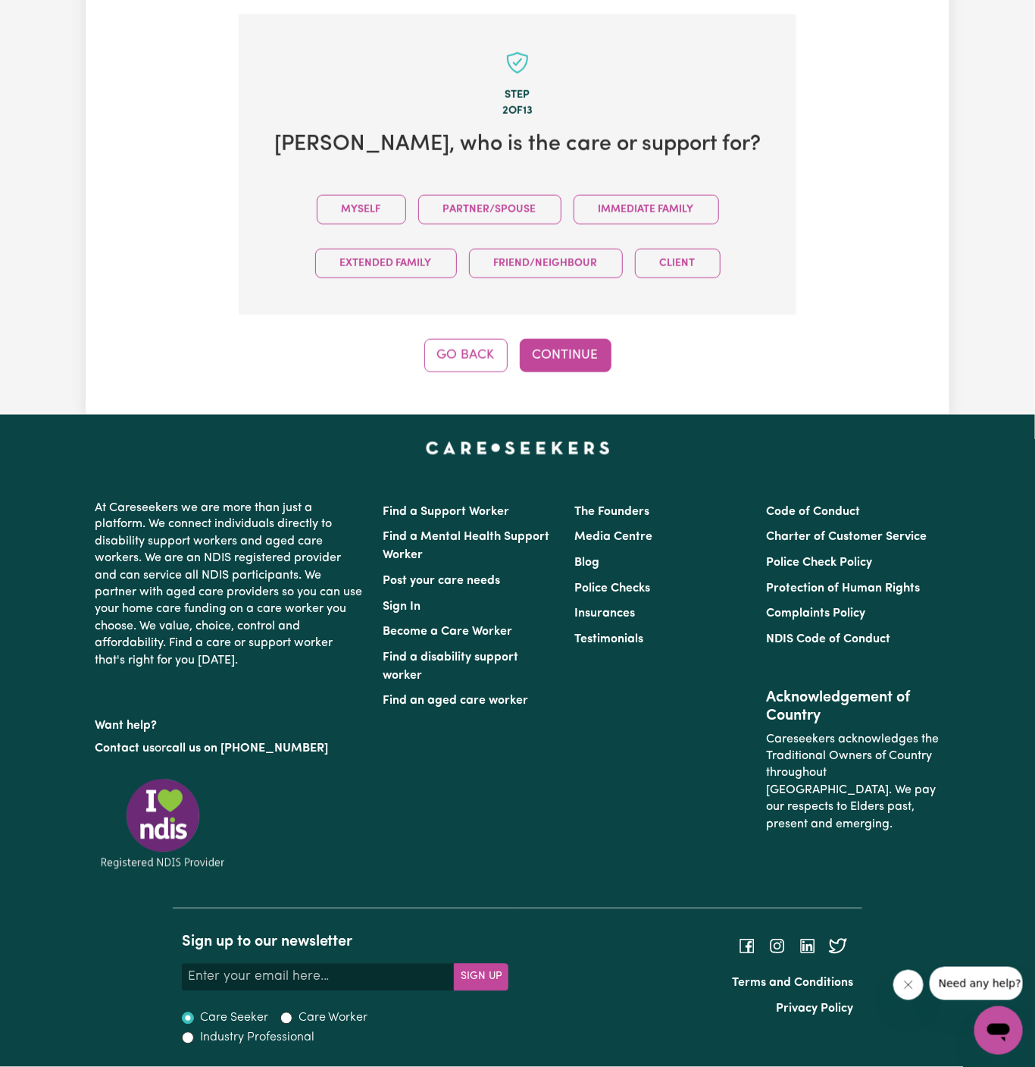
scroll to position [522, 0]
